Goal: Task Accomplishment & Management: Manage account settings

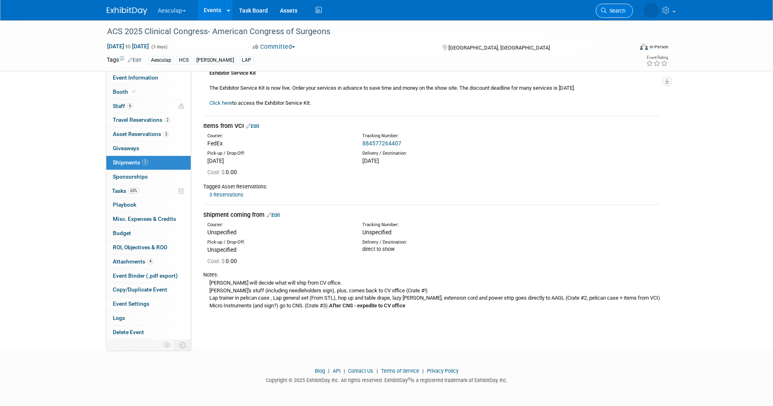
click at [613, 11] on span "Search" at bounding box center [616, 11] width 19 height 6
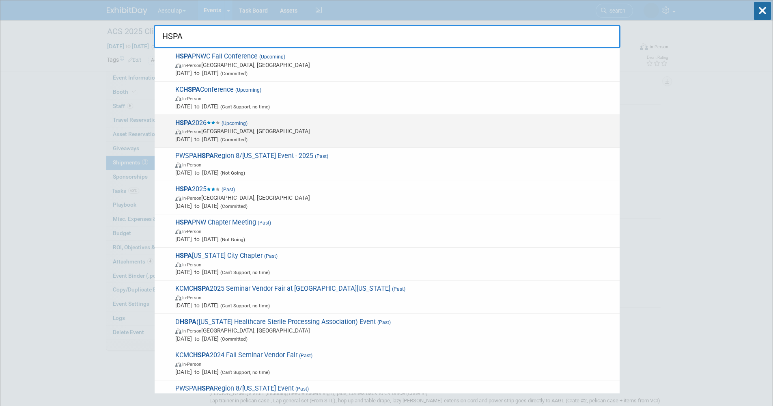
type input "HSPA"
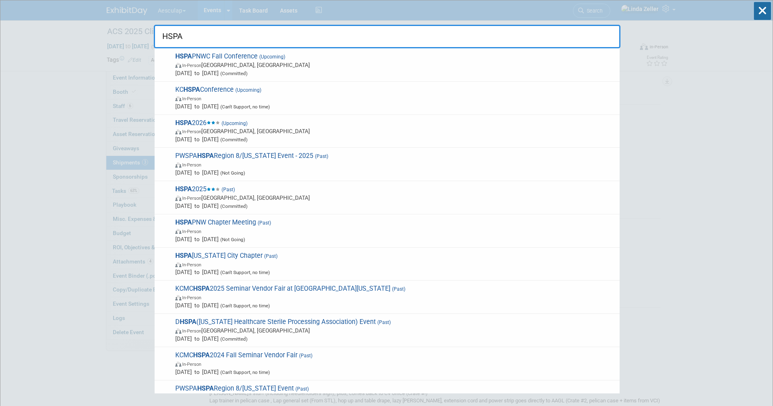
click at [200, 129] on span "In-Person Baltimore, MD" at bounding box center [395, 131] width 440 height 8
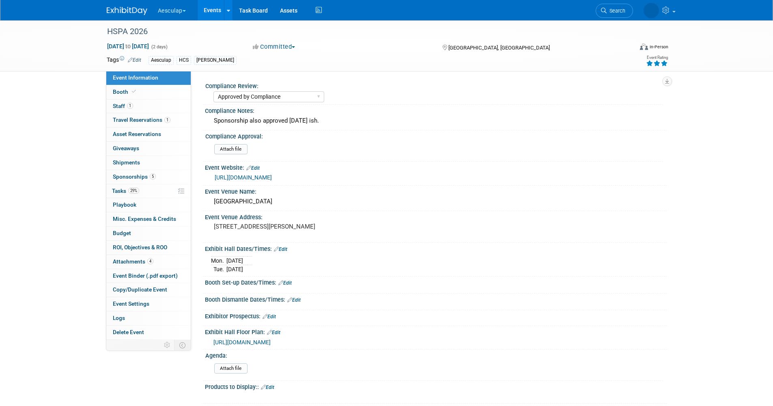
select select "Approved by Compliance"
select select "HCS"
click at [139, 178] on span "Sponsorships 5" at bounding box center [134, 176] width 43 height 6
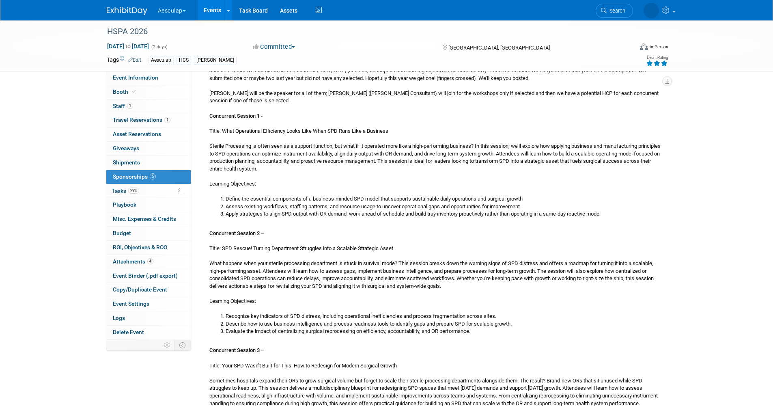
scroll to position [568, 0]
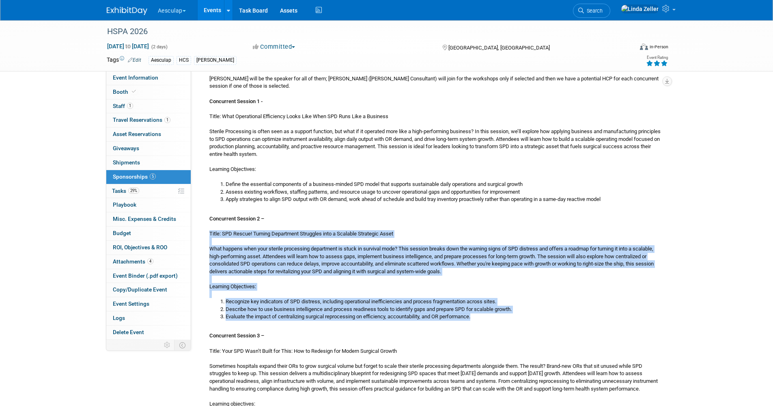
drag, startPoint x: 209, startPoint y: 234, endPoint x: 495, endPoint y: 318, distance: 297.8
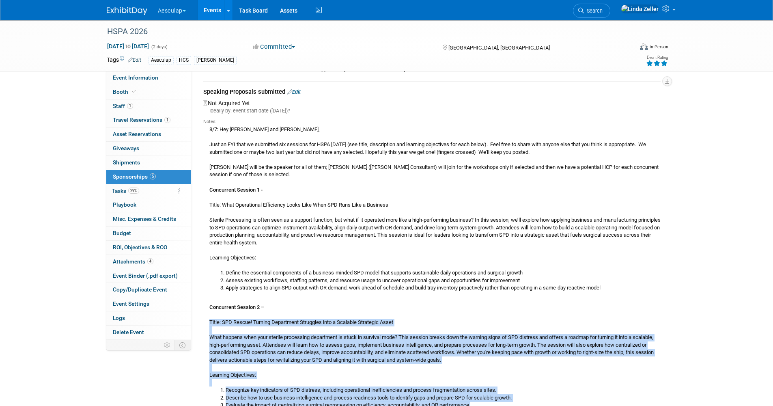
scroll to position [406, 0]
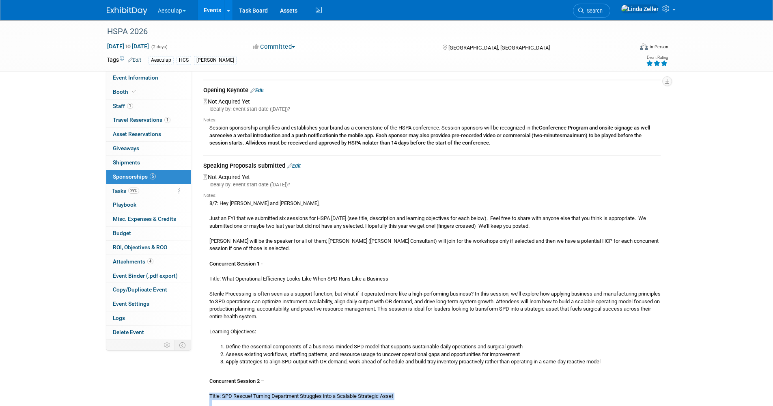
click at [301, 164] on link "Edit" at bounding box center [293, 166] width 13 height 6
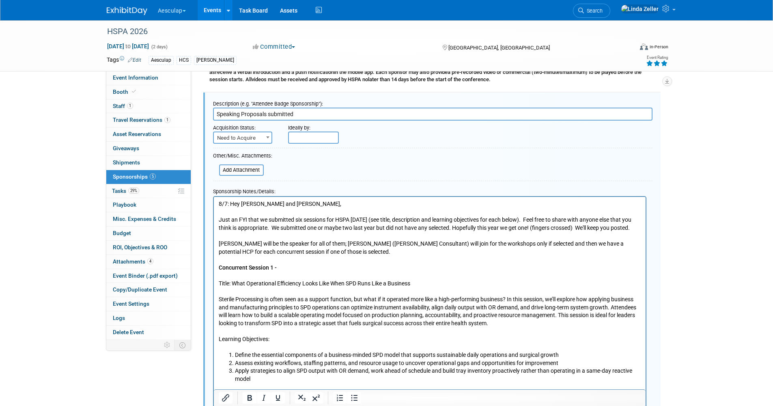
scroll to position [0, 0]
drag, startPoint x: 295, startPoint y: 113, endPoint x: 269, endPoint y: 114, distance: 25.2
click at [269, 114] on input "Speaking Proposals submitted" at bounding box center [432, 114] width 439 height 13
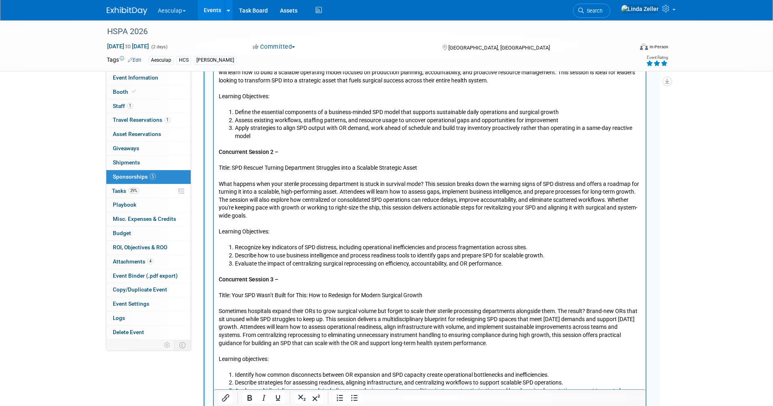
scroll to position [713, 0]
type input "Speaking Proposals accepted"
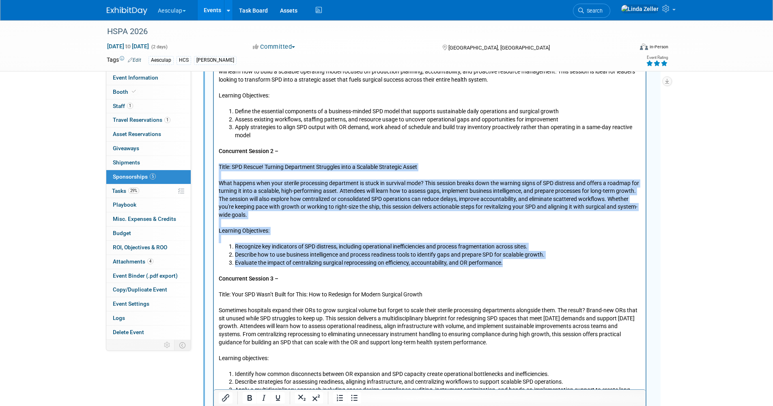
drag, startPoint x: 219, startPoint y: 175, endPoint x: 507, endPoint y: 272, distance: 304.3
click at [507, 272] on body "8/7: Hey Linda and Kevin, Just an FYI that we submitted six sessions for HSPA y…" at bounding box center [429, 370] width 423 height 827
click at [250, 398] on icon "Bold" at bounding box center [250, 398] width 4 height 6
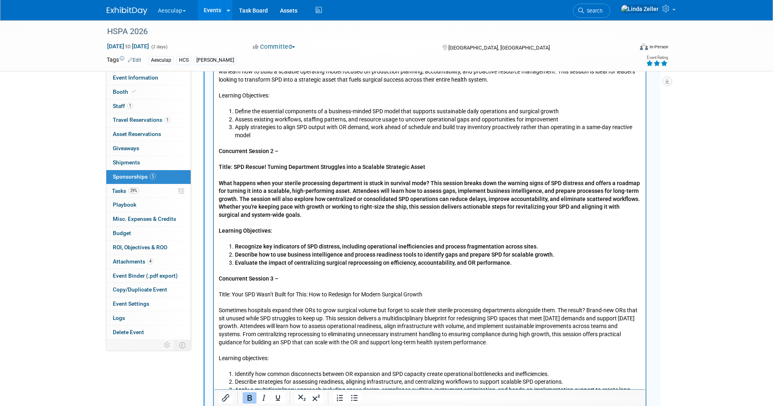
click at [223, 278] on p "Concurrent Session 3 – Title: Your SPD Wasn’t Built for This: How to Redesign f…" at bounding box center [429, 318] width 422 height 103
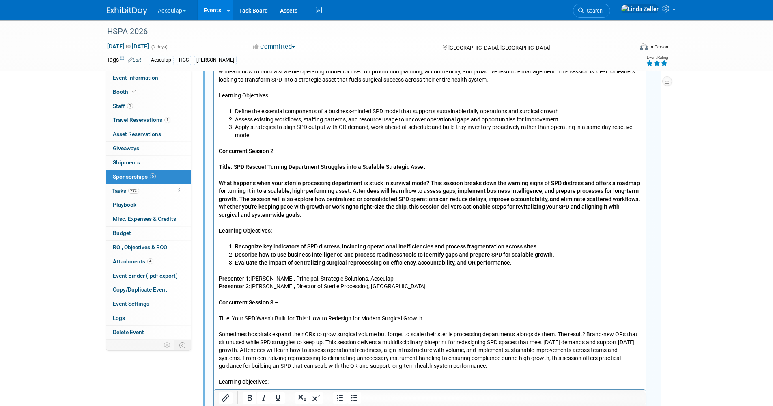
click at [219, 302] on p "Concurrent Session 3 – Title: Your SPD Wasn’t Built for This: How to Redesign f…" at bounding box center [429, 342] width 422 height 103
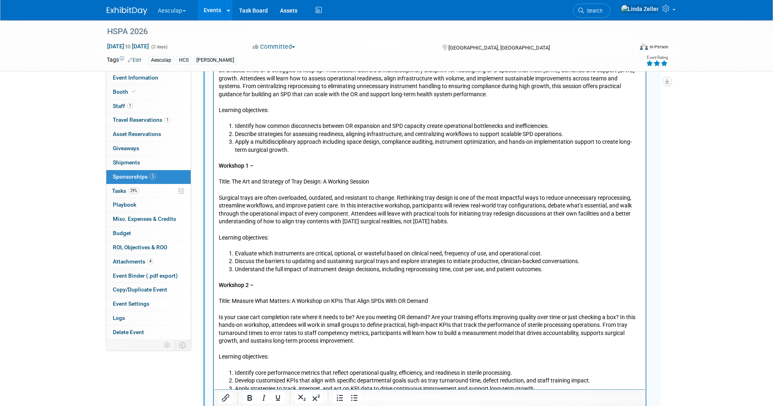
scroll to position [1037, 0]
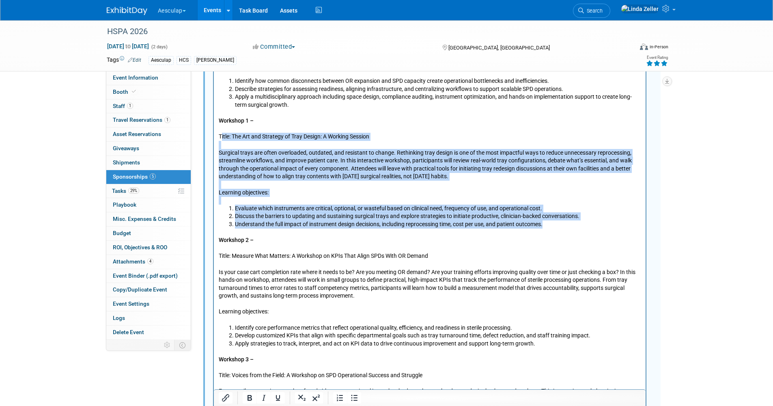
drag, startPoint x: 220, startPoint y: 144, endPoint x: 548, endPoint y: 232, distance: 339.7
click at [548, 232] on body "8/7: Hey Linda and Kevin, Just an FYI that we submitted six sessions for HSPA y…" at bounding box center [429, 61] width 423 height 859
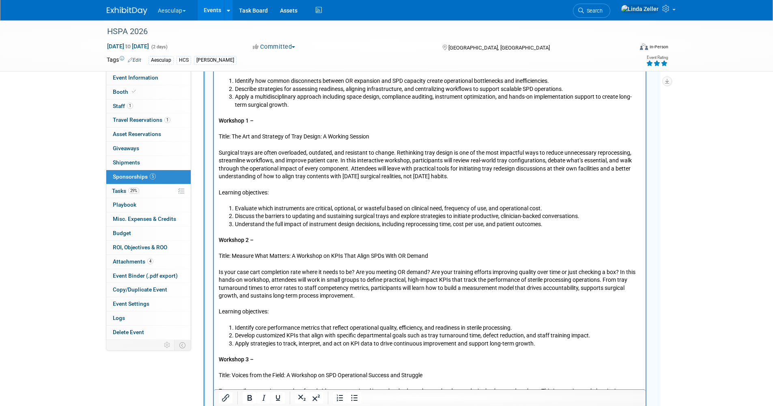
click at [218, 143] on p "Workshop 1 – Title: The Art and Strategy of Tray Design: A Working Session Surg…" at bounding box center [429, 156] width 422 height 95
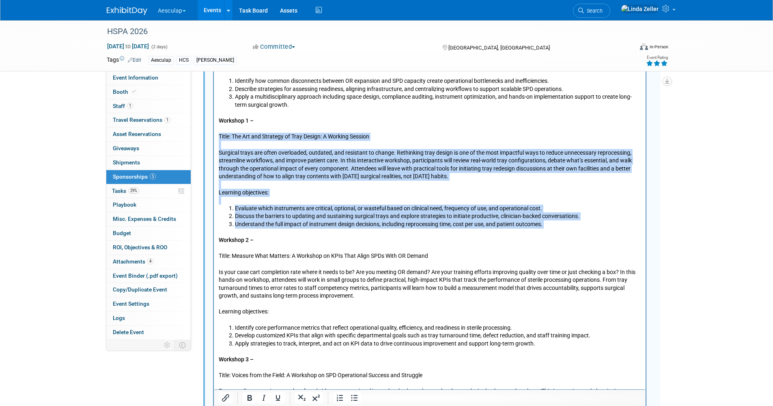
drag, startPoint x: 218, startPoint y: 143, endPoint x: 551, endPoint y: 235, distance: 345.2
click at [551, 235] on body "8/7: Hey Linda and Kevin, Just an FYI that we submitted six sessions for HSPA y…" at bounding box center [429, 61] width 423 height 859
click at [248, 399] on icon "Bold" at bounding box center [250, 398] width 4 height 6
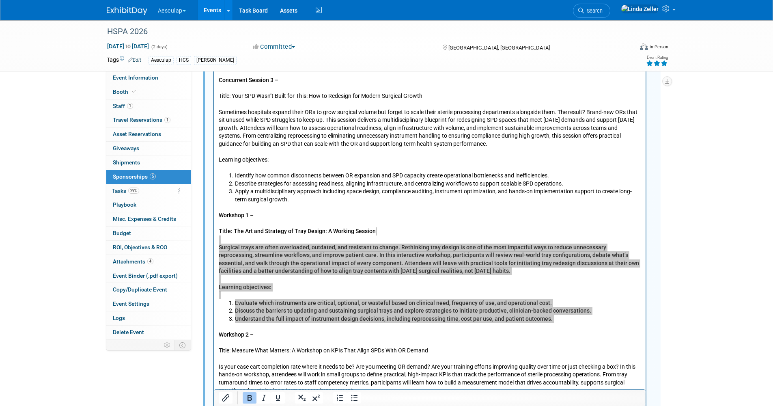
scroll to position [956, 0]
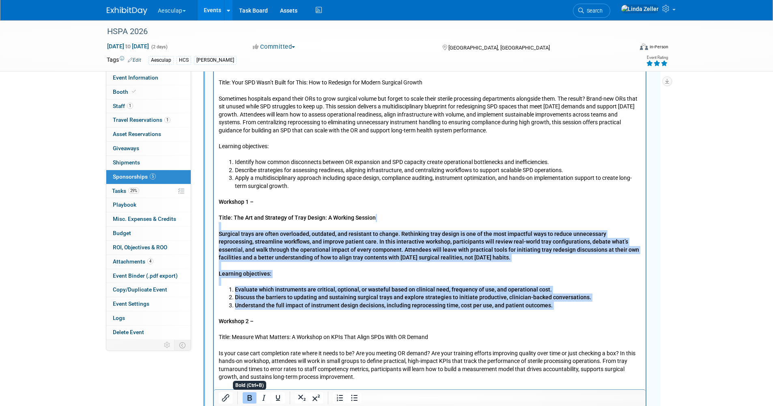
click at [247, 399] on icon "Bold" at bounding box center [250, 398] width 10 height 10
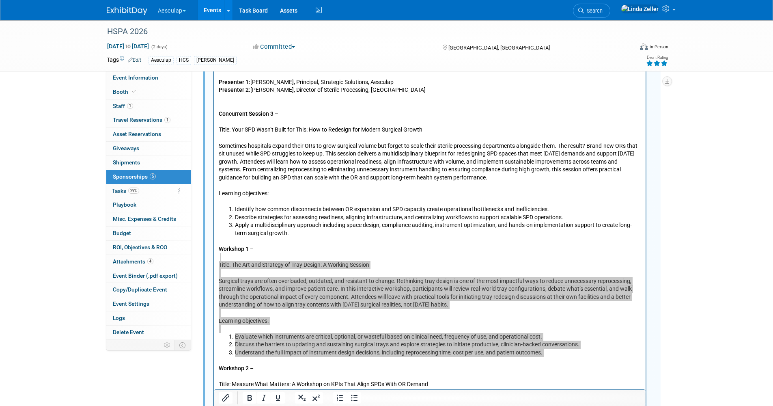
scroll to position [916, 0]
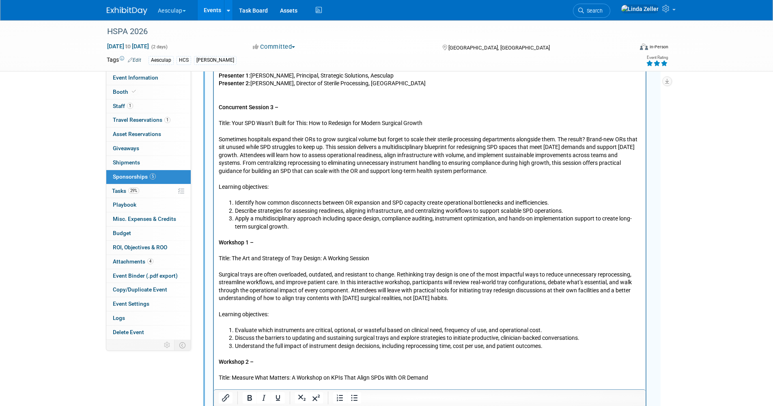
click at [231, 239] on p "Workshop 1 – Title: The Art and Strategy of Tray Design: A Working Session Surg…" at bounding box center [429, 278] width 422 height 95
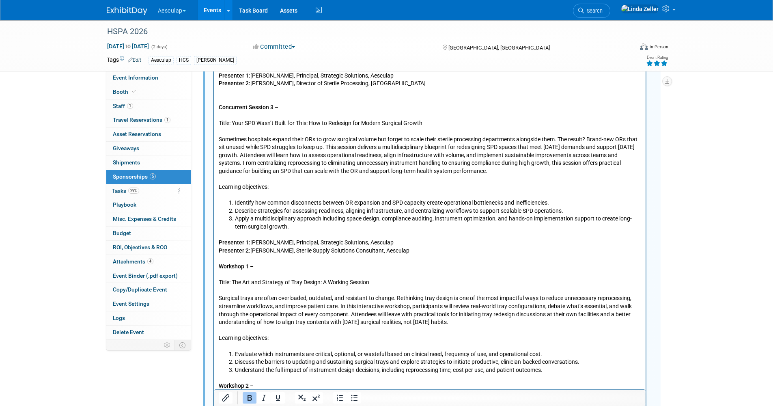
drag, startPoint x: 219, startPoint y: 114, endPoint x: 418, endPoint y: 258, distance: 246.2
click at [418, 258] on body "8/7: Hey Linda and Kevin, Just an FYI that we submitted six sessions for HSPA y…" at bounding box center [429, 195] width 423 height 883
click at [248, 397] on icon "Bold" at bounding box center [250, 398] width 10 height 10
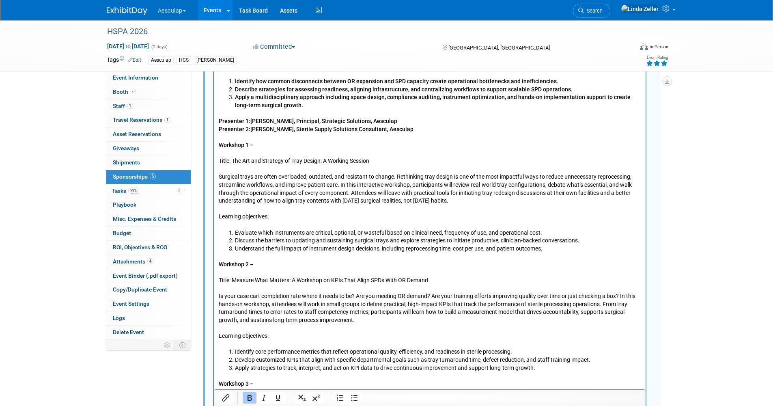
scroll to position [1037, 0]
click at [227, 263] on p "Workshop 2 – Title: Measure What Matters: A Workshop on KPIs That Align SPDs Wi…" at bounding box center [429, 299] width 422 height 95
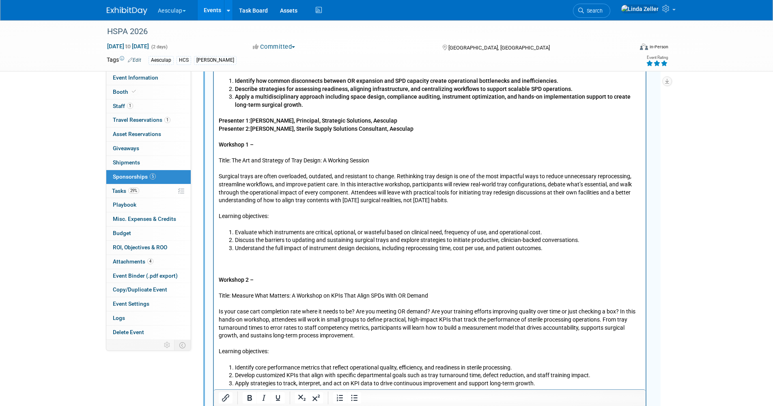
click at [222, 268] on p "Rich Text Area. Press ALT-0 for help." at bounding box center [429, 264] width 422 height 8
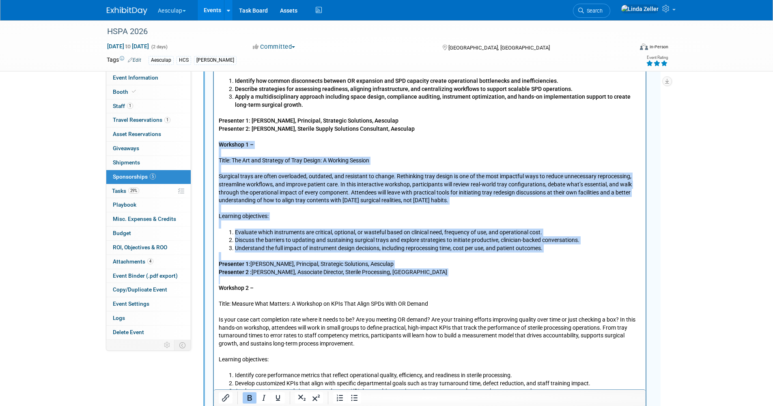
drag, startPoint x: 218, startPoint y: 153, endPoint x: 475, endPoint y: 291, distance: 291.4
click at [475, 291] on body "8/7: Hey Linda and Kevin, Just an FYI that we submitted six sessions for HSPA y…" at bounding box center [429, 85] width 423 height 907
click at [250, 396] on icon "Bold" at bounding box center [250, 398] width 4 height 6
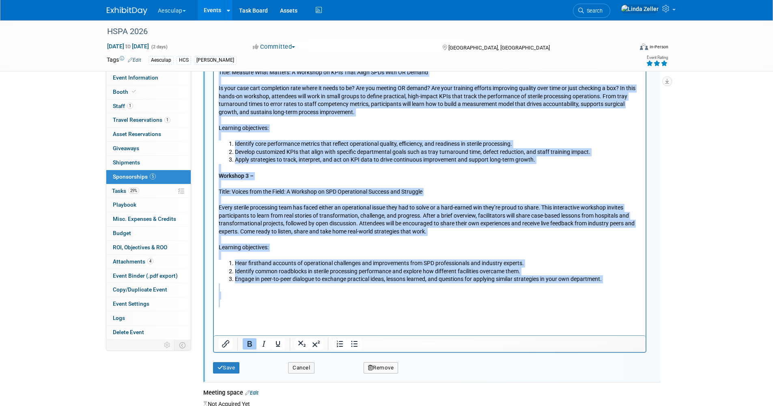
scroll to position [1393, 0]
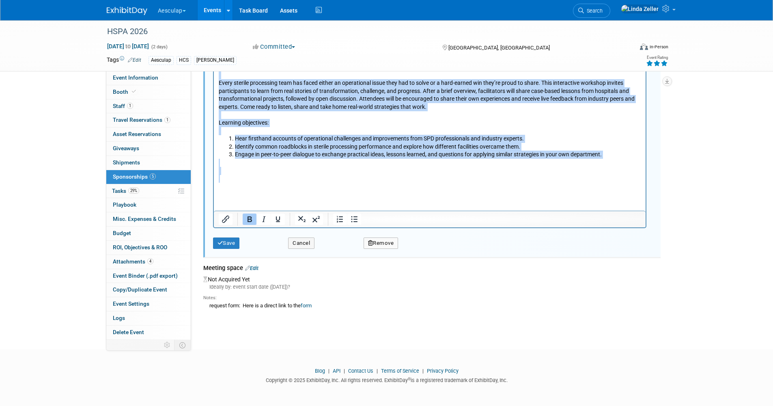
drag, startPoint x: 218, startPoint y: -62, endPoint x: 395, endPoint y: 256, distance: 363.7
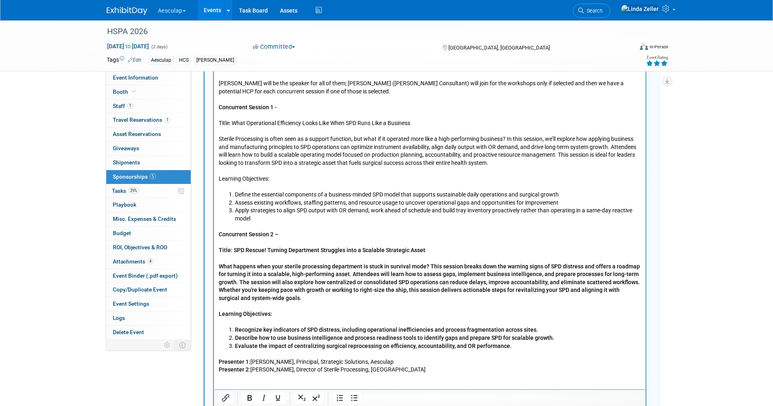
scroll to position [603, 0]
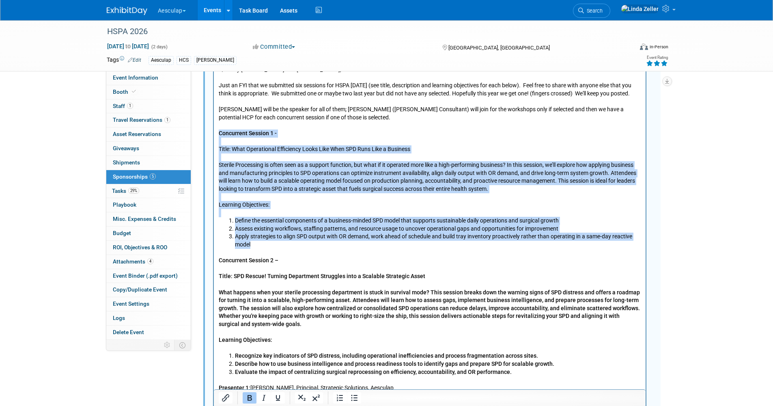
drag, startPoint x: 265, startPoint y: 251, endPoint x: 219, endPoint y: 139, distance: 121.3
click at [219, 139] on body "8/7: Hey Linda and Kevin, Just an FYI that we submitted six sessions for HSPA y…" at bounding box center [429, 387] width 423 height 644
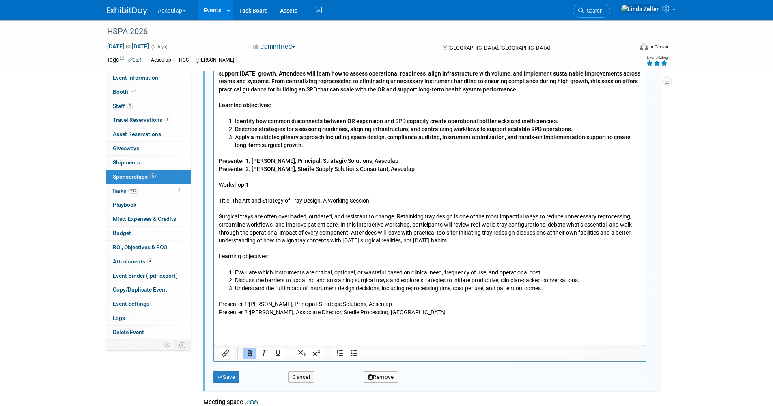
scroll to position [888, 0]
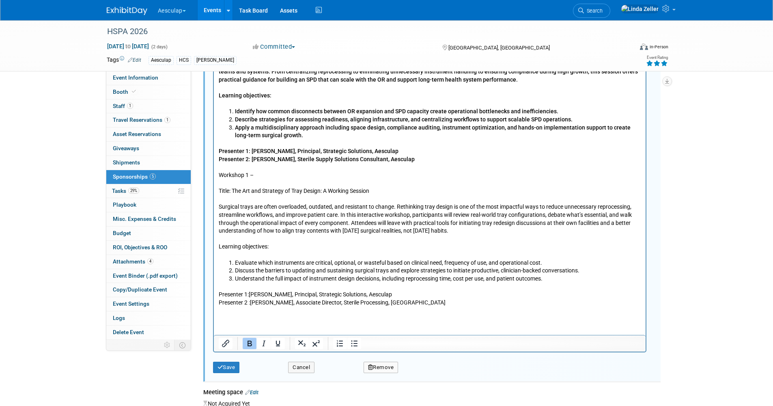
click at [422, 307] on p "Presenter 2 : Marjorie Wall, Associate Director, Sterile Processing, Cedars Sin…" at bounding box center [429, 303] width 422 height 8
drag, startPoint x: 258, startPoint y: 183, endPoint x: 401, endPoint y: -41, distance: 265.6
click at [213, 181] on html "8/7: Hey Linda and Kevin, Just an FYI that we submitted six sessions for HSPA y…" at bounding box center [429, 42] width 432 height 528
click at [250, 344] on icon "Bold" at bounding box center [250, 343] width 4 height 6
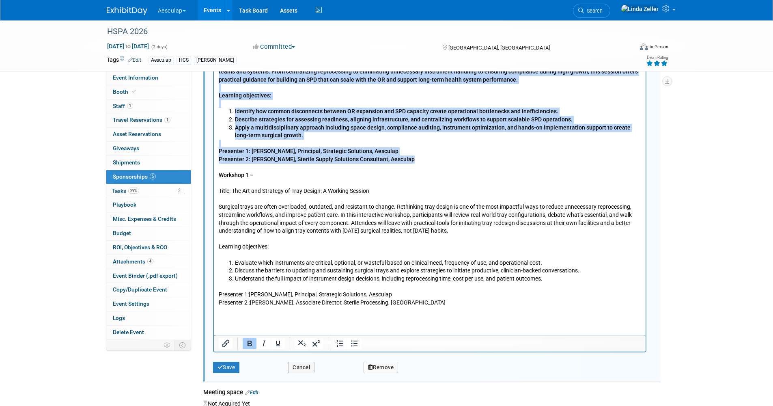
drag, startPoint x: 409, startPoint y: 166, endPoint x: 433, endPoint y: -153, distance: 319.9
click at [219, 68] on body "8/7: Hey Linda and Kevin, Just an FYI that we submitted six sessions for HSPA y…" at bounding box center [429, 44] width 423 height 525
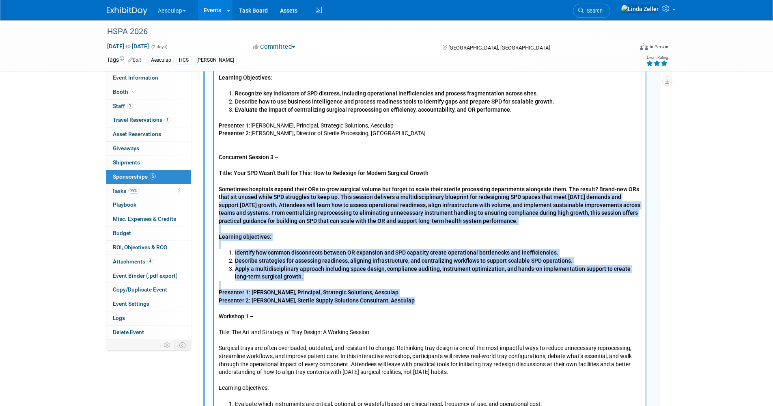
scroll to position [725, 0]
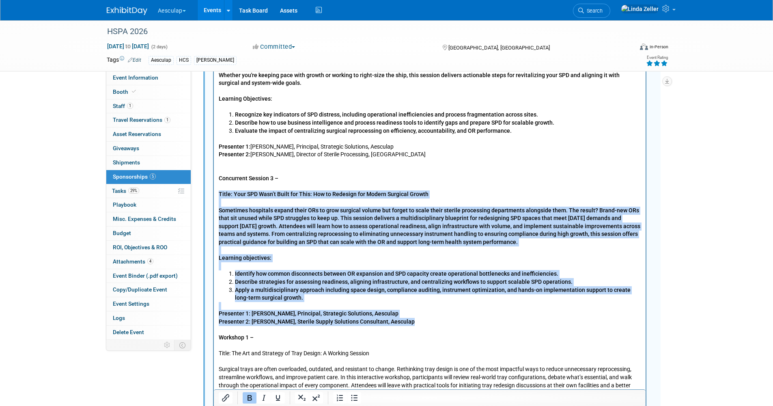
drag, startPoint x: 219, startPoint y: 203, endPoint x: 431, endPoint y: 327, distance: 245.0
click at [431, 327] on body "8/7: Hey Linda and Kevin, Just an FYI that we submitted six sessions for HSPA y…" at bounding box center [429, 206] width 423 height 525
click at [249, 396] on icon "Bold" at bounding box center [250, 398] width 10 height 10
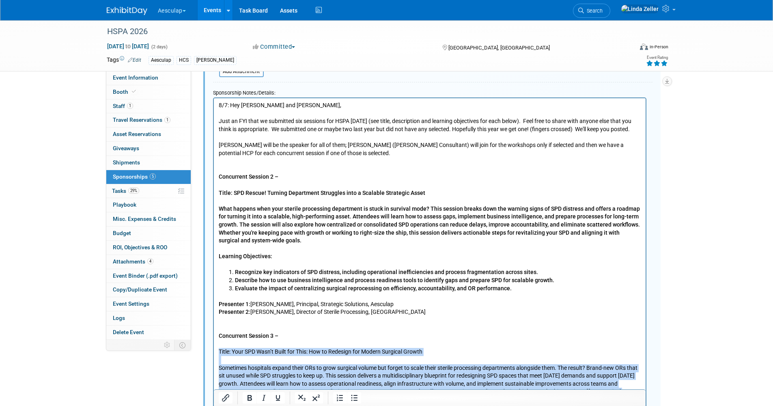
scroll to position [522, 0]
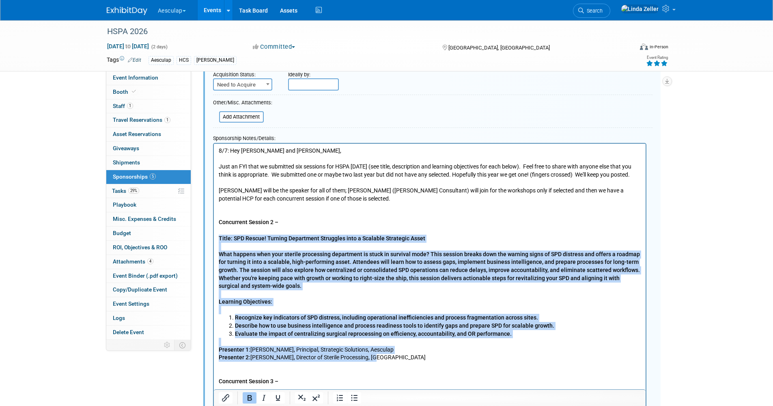
drag, startPoint x: 218, startPoint y: 243, endPoint x: 394, endPoint y: 368, distance: 215.8
click at [394, 368] on body "8/7: Hey Linda and Kevin, Just an FYI that we submitted six sessions for HSPA y…" at bounding box center [429, 408] width 423 height 525
click at [250, 399] on icon "Bold" at bounding box center [250, 398] width 10 height 10
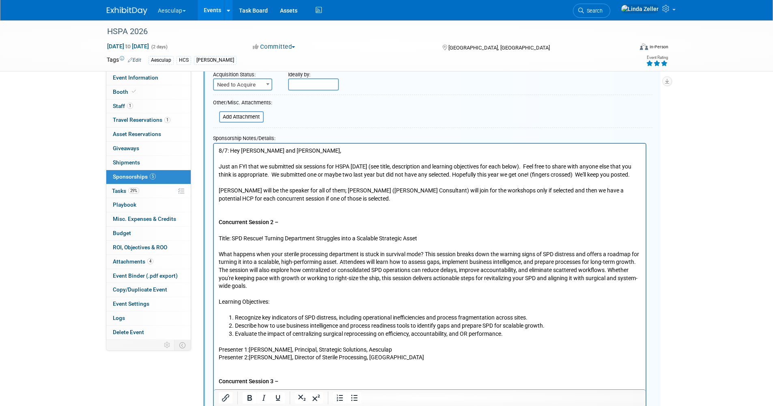
click at [221, 220] on p "Concurrent Session 2 – Title: SPD Rescue! Turning Department Struggles into a S…" at bounding box center [429, 261] width 422 height 103
click at [224, 210] on p "8/7: Hey Linda and Kevin, Just an FYI that we submitted six sessions for HSPA y…" at bounding box center [429, 178] width 422 height 64
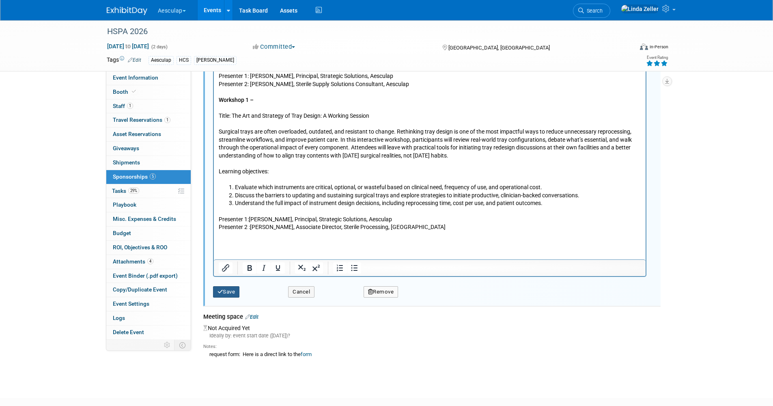
scroll to position [1019, 0]
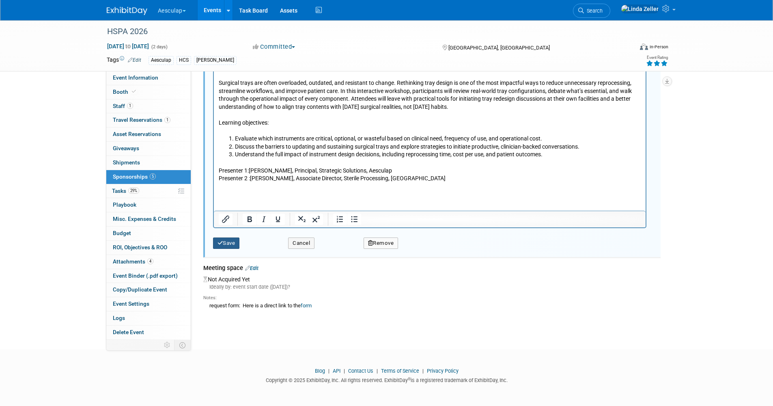
click at [229, 244] on button "Save" at bounding box center [226, 242] width 27 height 11
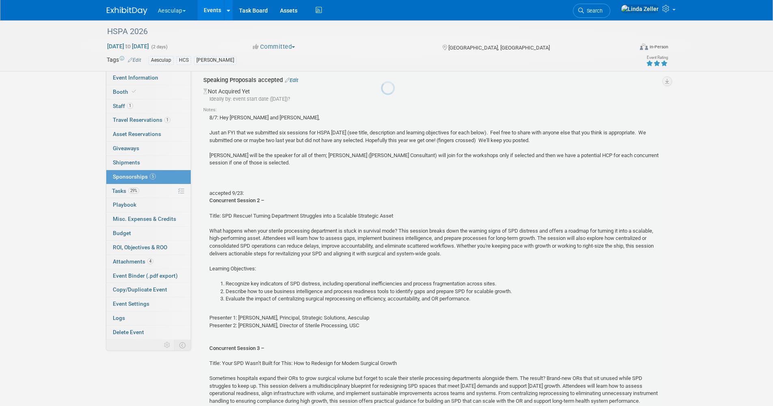
scroll to position [469, 0]
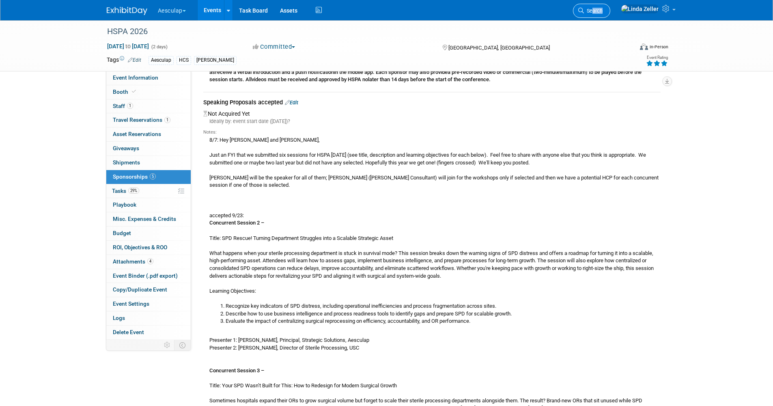
drag, startPoint x: 636, startPoint y: 11, endPoint x: 615, endPoint y: 13, distance: 20.8
click at [615, 13] on ul "Search" at bounding box center [594, 10] width 43 height 20
click at [603, 12] on span "Search" at bounding box center [593, 11] width 19 height 6
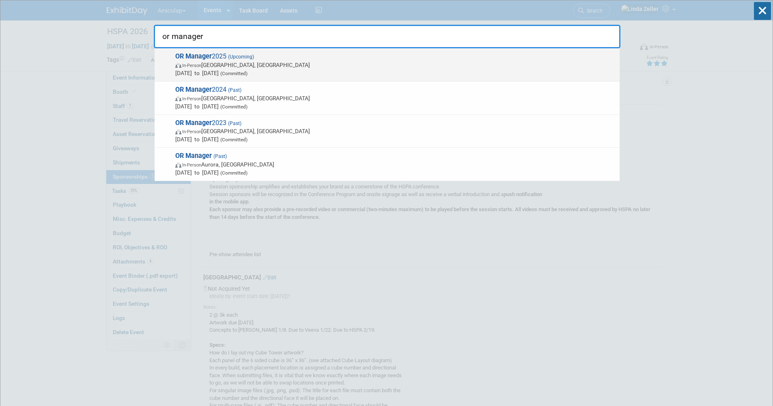
type input "or manager"
click at [196, 62] on span "In-Person Anaheim, CA" at bounding box center [395, 65] width 440 height 8
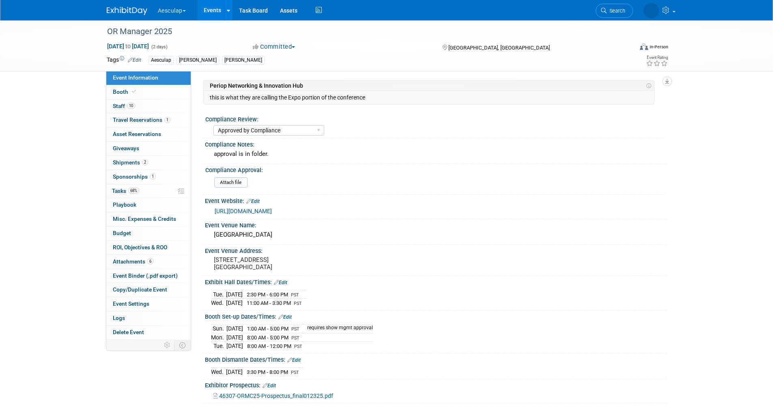
select select "Approved by Compliance"
select select "Strategic Sales"
click at [121, 103] on span "Staff 10" at bounding box center [124, 106] width 22 height 6
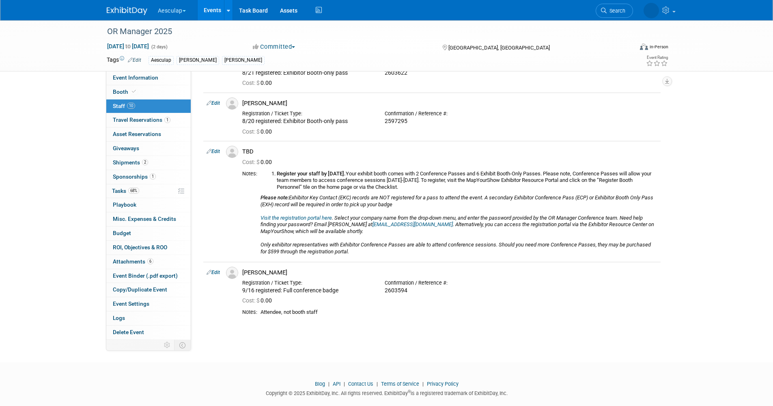
scroll to position [406, 0]
click at [292, 219] on link "Visit the registration portal here" at bounding box center [296, 217] width 71 height 6
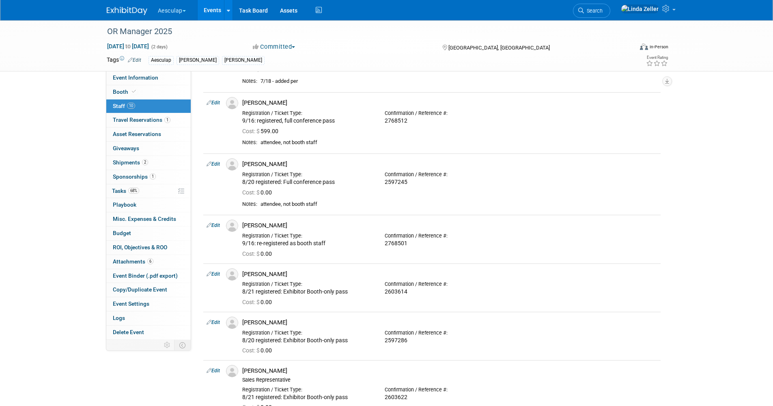
scroll to position [41, 0]
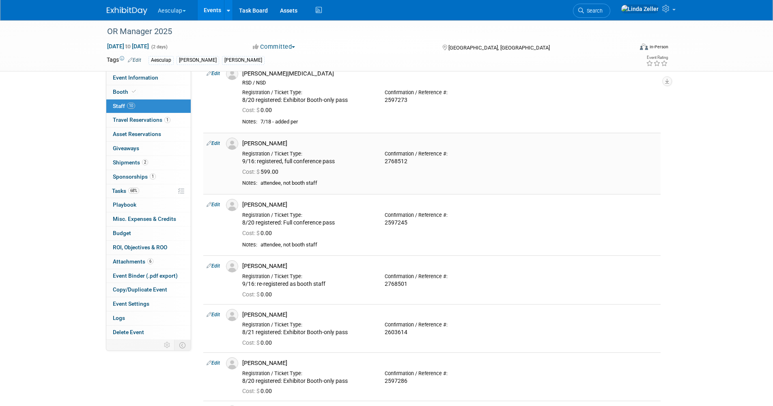
click at [217, 142] on link "Edit" at bounding box center [213, 143] width 13 height 6
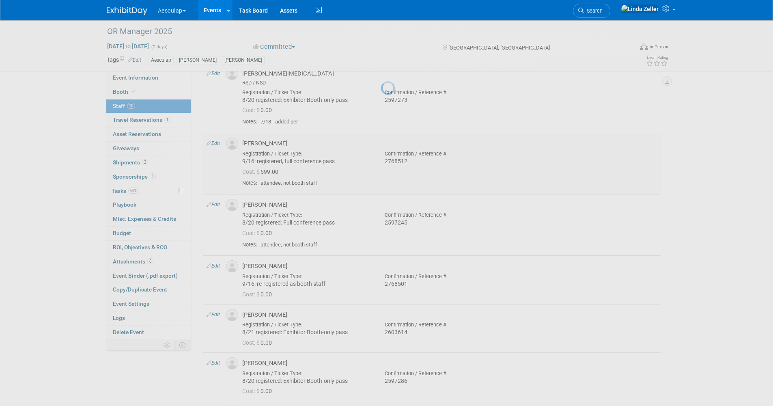
select select "4f17a66b-6ab2-479c-9352-a28ff5258de4"
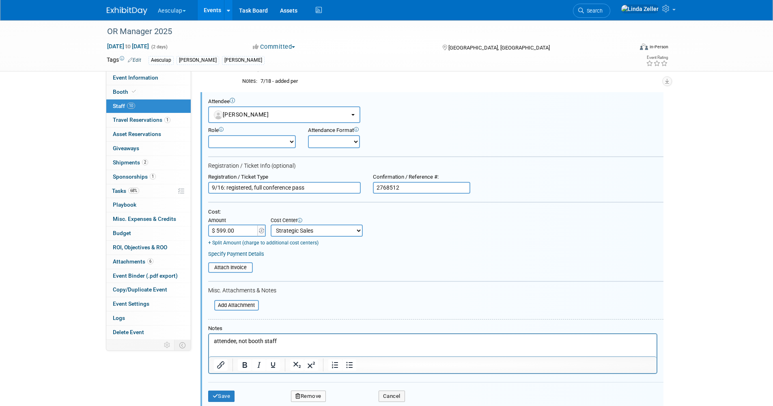
scroll to position [0, 0]
click at [279, 339] on p "attendee, not booth staff" at bounding box center [432, 341] width 438 height 8
click at [211, 340] on html "attendee, not booth staff." at bounding box center [433, 339] width 448 height 11
click at [212, 340] on html "attendee, not booth staff." at bounding box center [433, 339] width 448 height 11
click at [221, 394] on button "Save" at bounding box center [221, 395] width 27 height 11
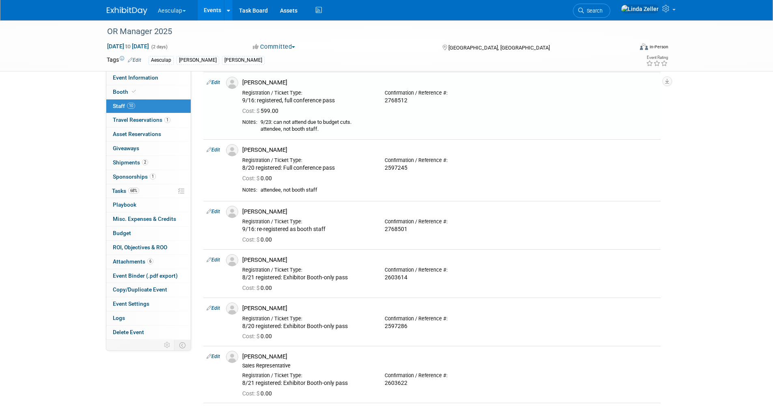
scroll to position [81, 0]
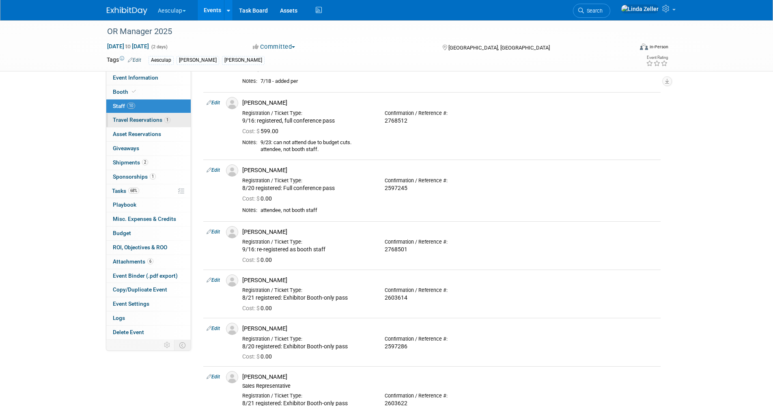
click at [134, 118] on span "Travel Reservations 1" at bounding box center [142, 119] width 58 height 6
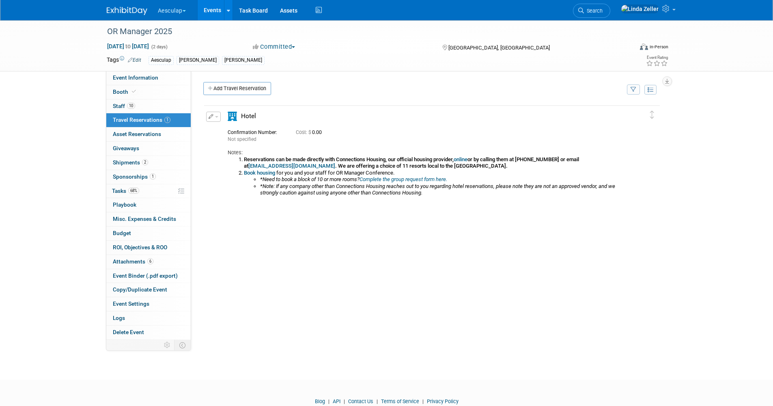
click at [260, 172] on b "Book housing" at bounding box center [259, 173] width 31 height 6
click at [608, 14] on link "Search" at bounding box center [591, 11] width 37 height 14
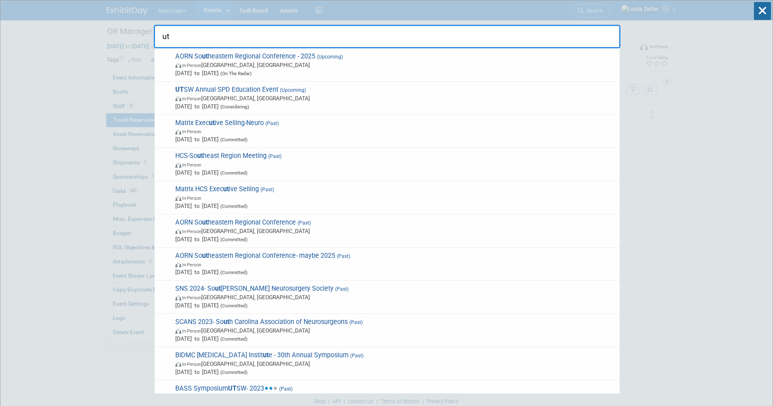
type input "ut"
